Goal: Use online tool/utility

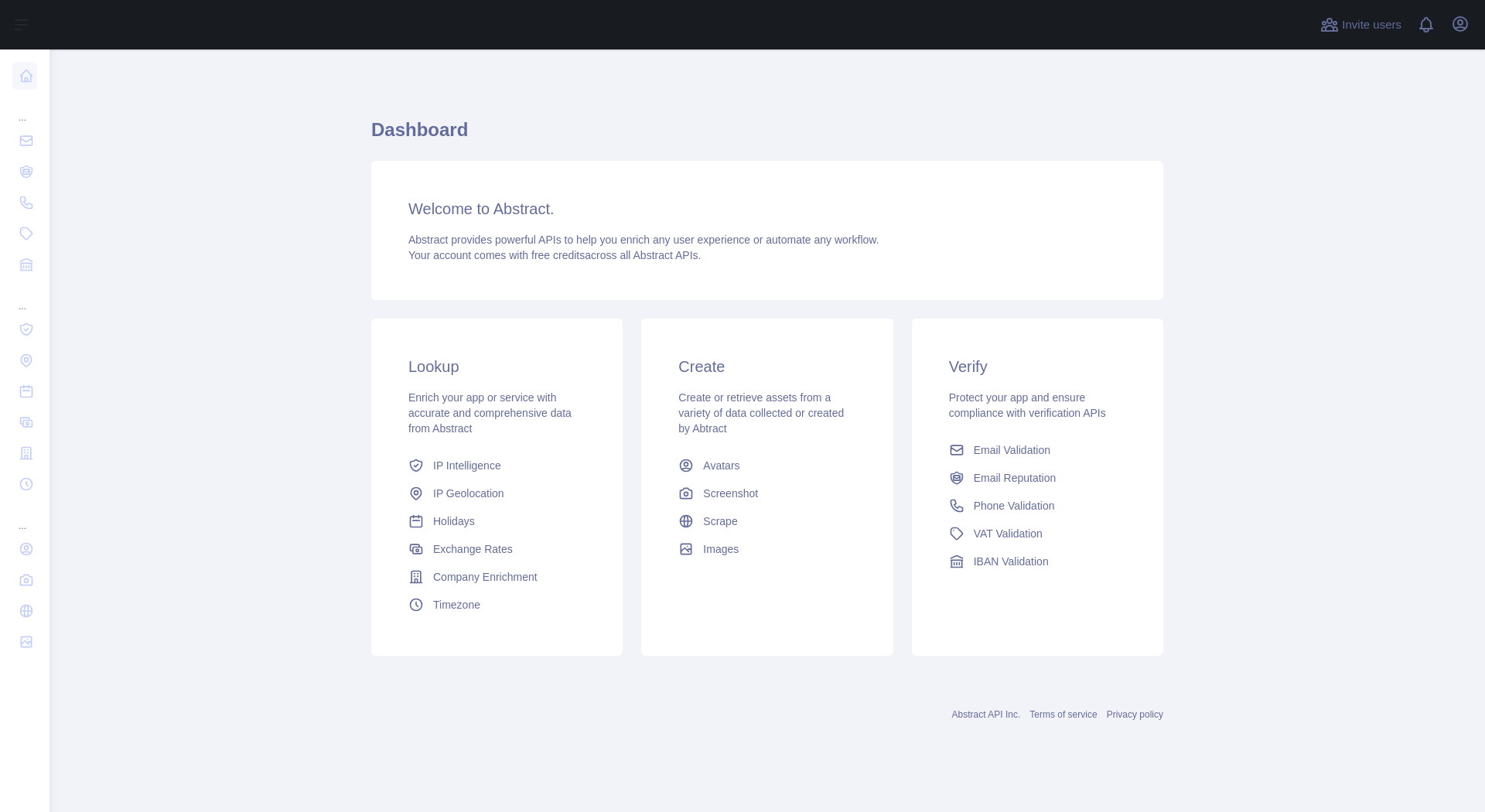
click at [466, 490] on span "IP Geolocation" at bounding box center [468, 494] width 72 height 16
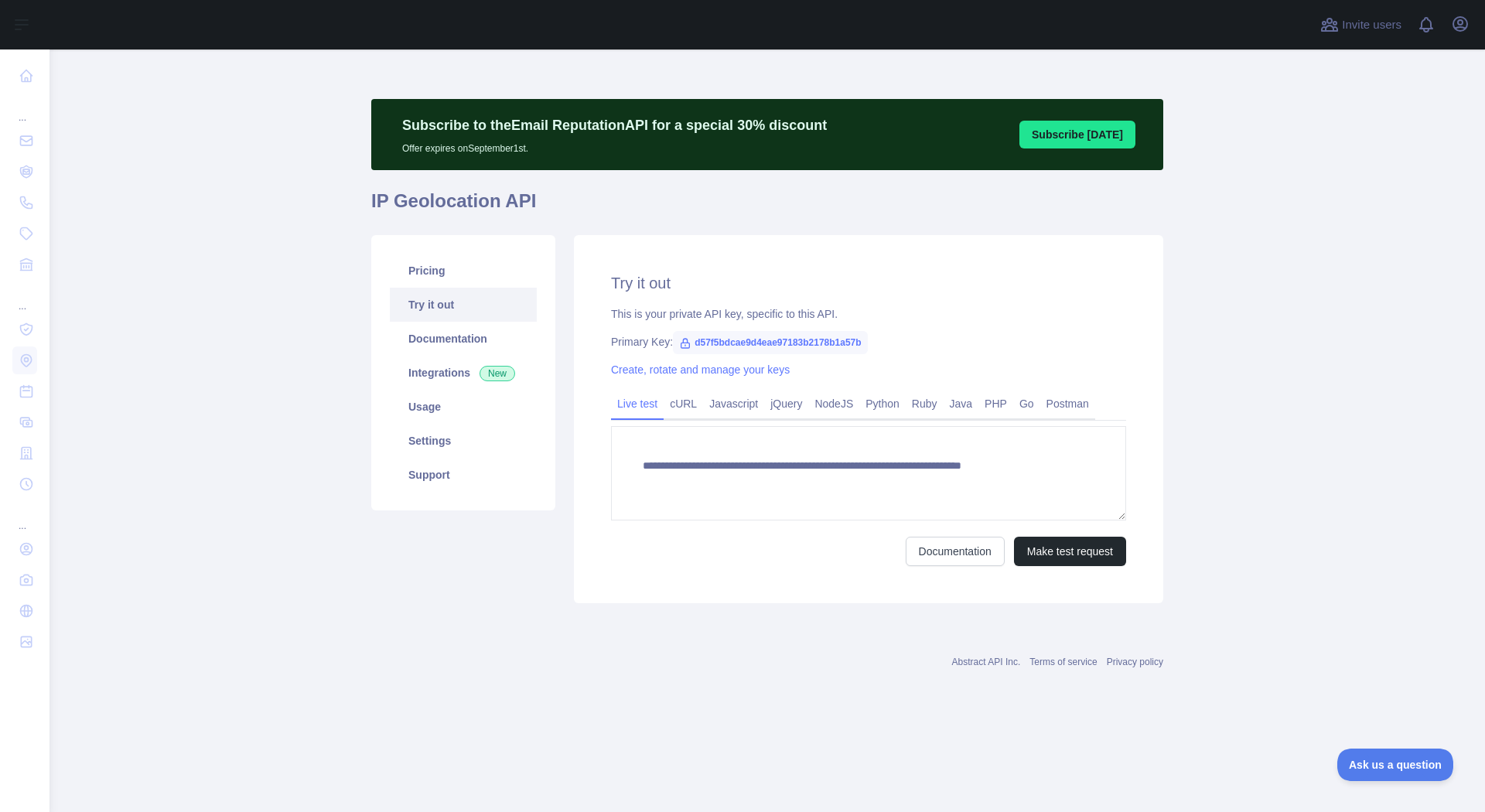
type textarea "**********"
click at [441, 409] on link "Usage" at bounding box center [463, 406] width 147 height 34
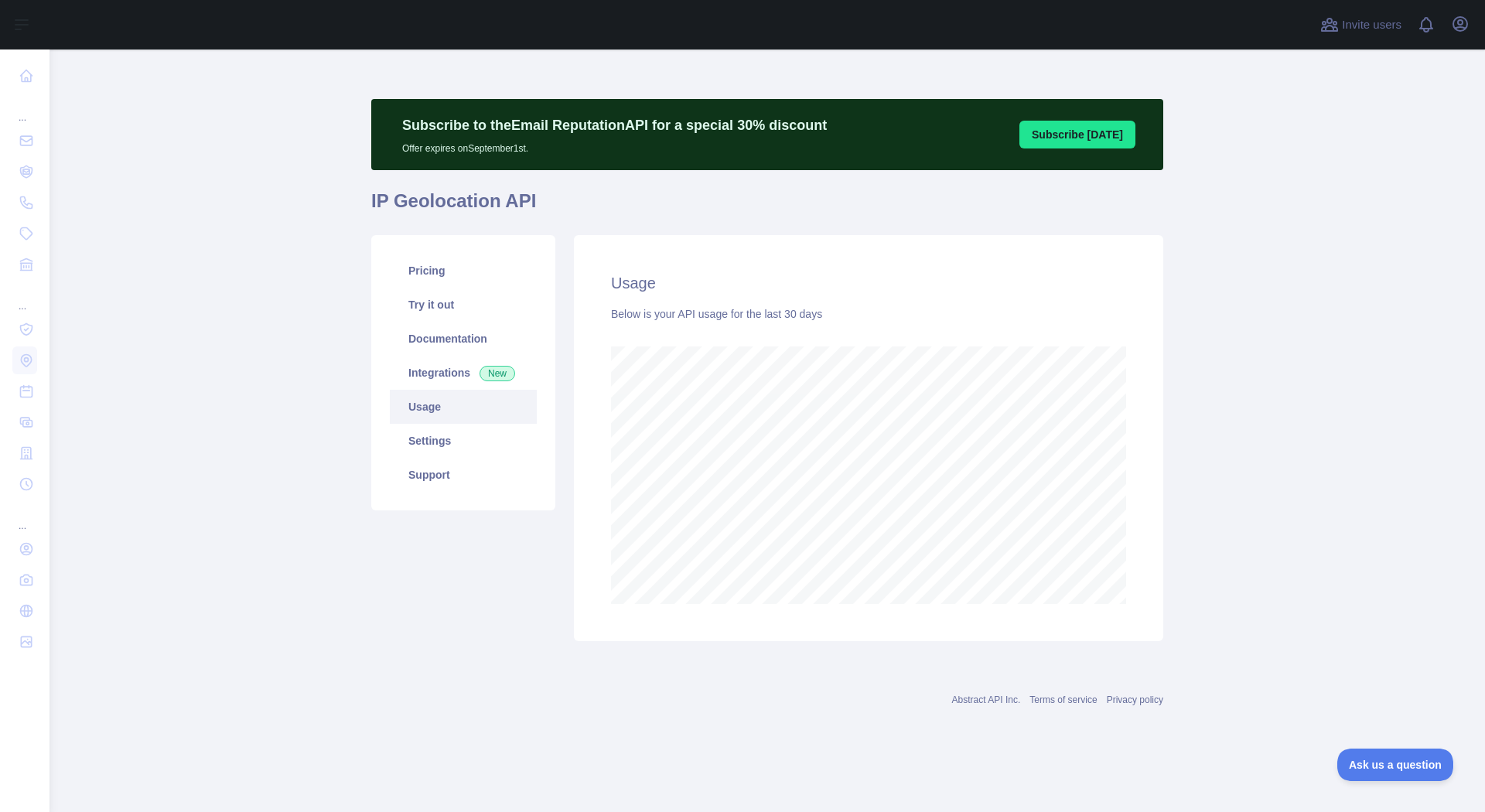
scroll to position [762, 1435]
